Goal: Check status: Check status

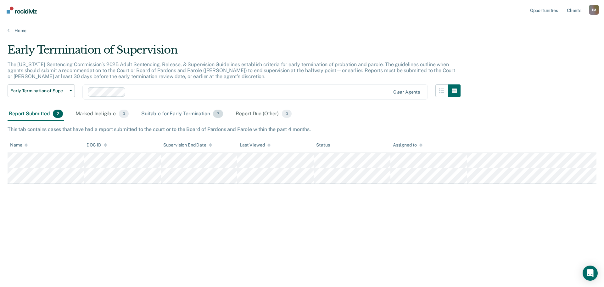
click at [173, 112] on div "Suitable for Early Termination 7" at bounding box center [182, 114] width 84 height 14
